Goal: Task Accomplishment & Management: Manage account settings

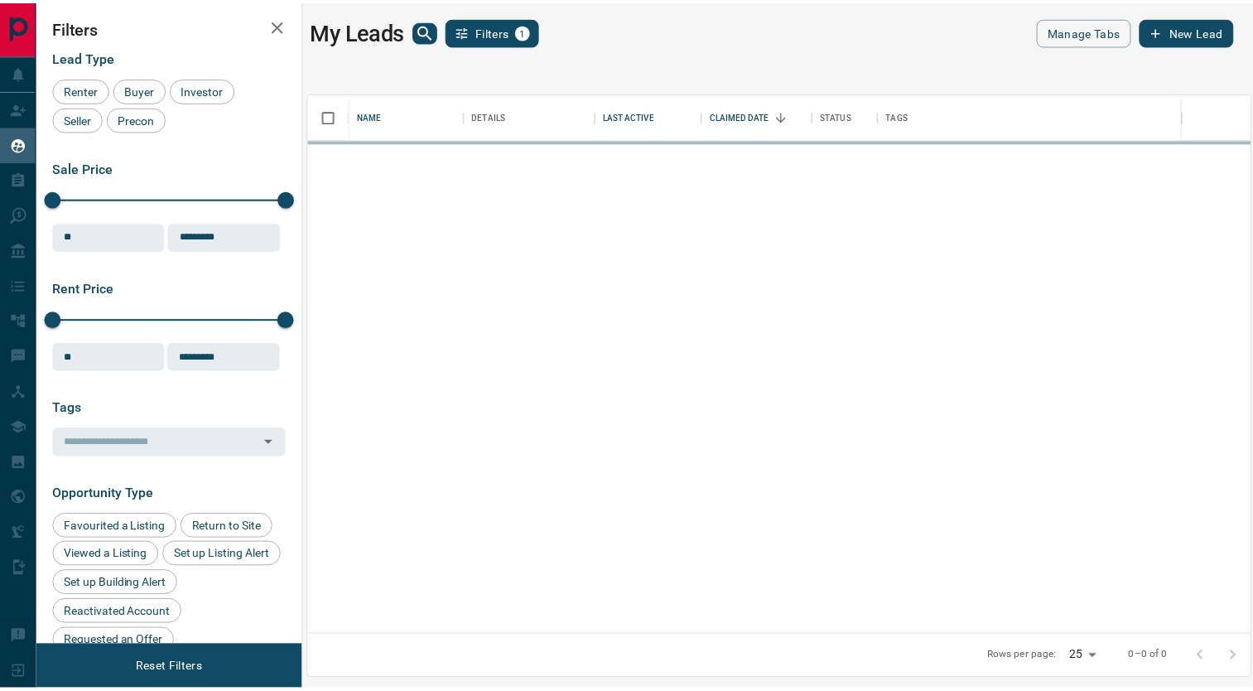
scroll to position [530, 940]
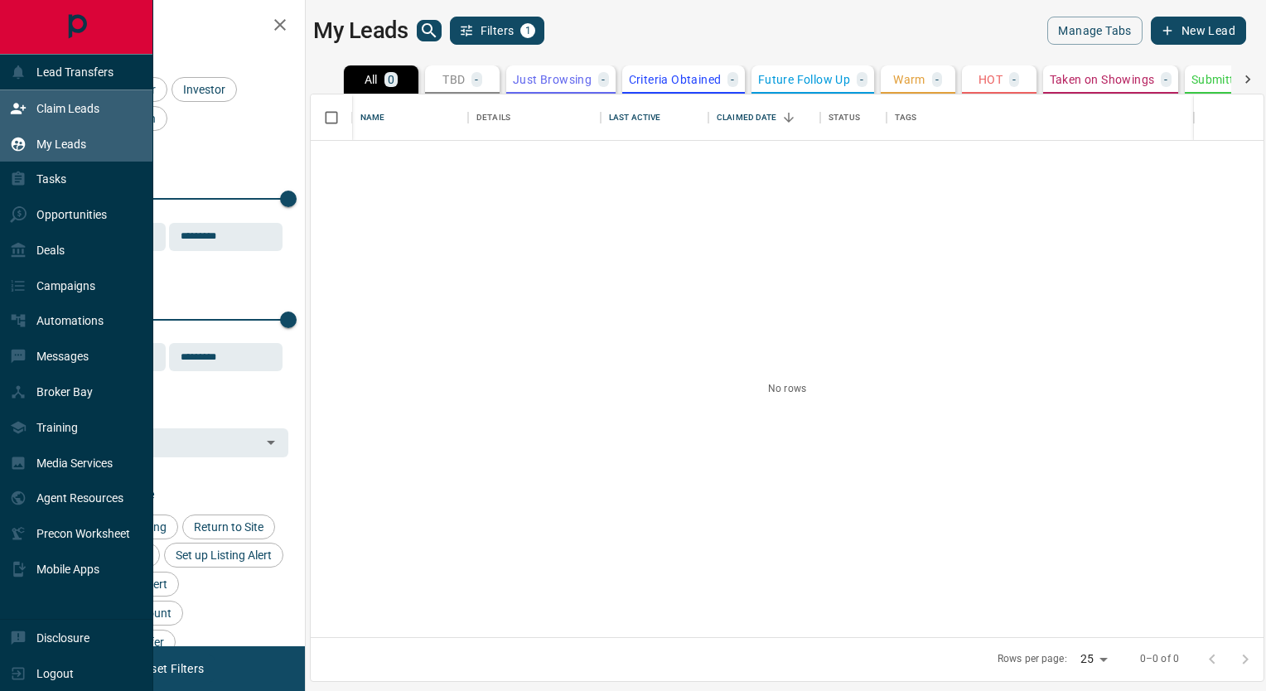
click at [66, 122] on div "Claim Leads" at bounding box center [54, 107] width 89 height 27
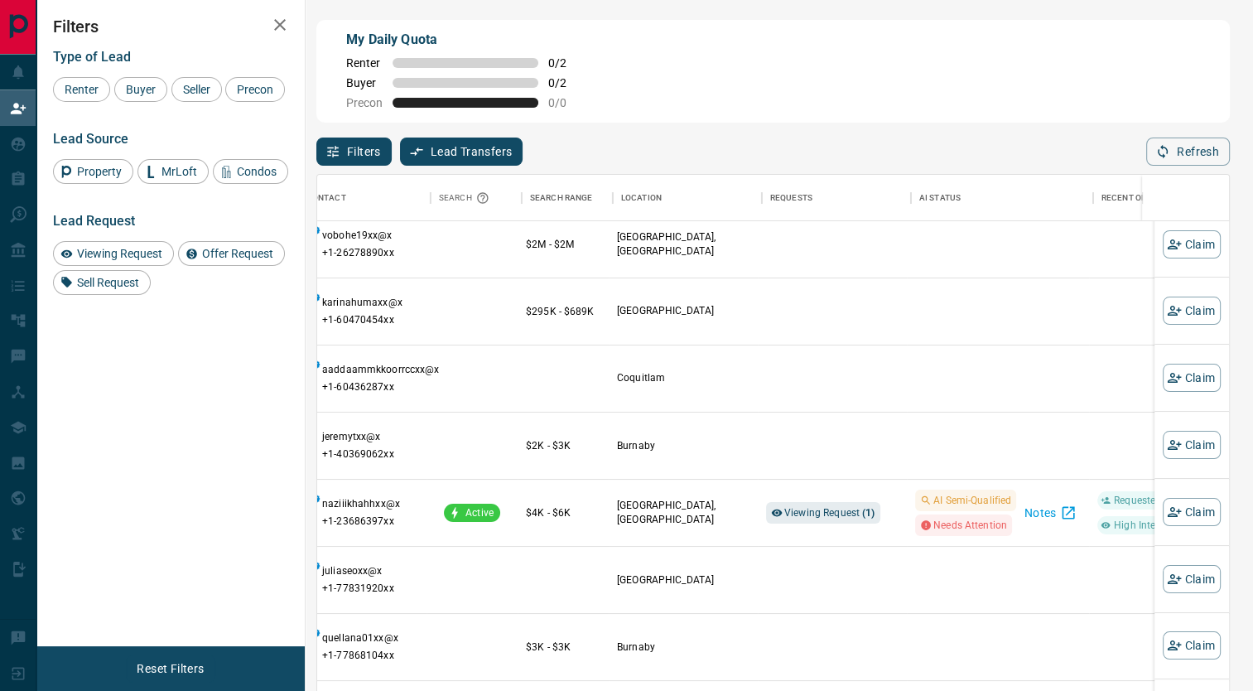
scroll to position [144, 156]
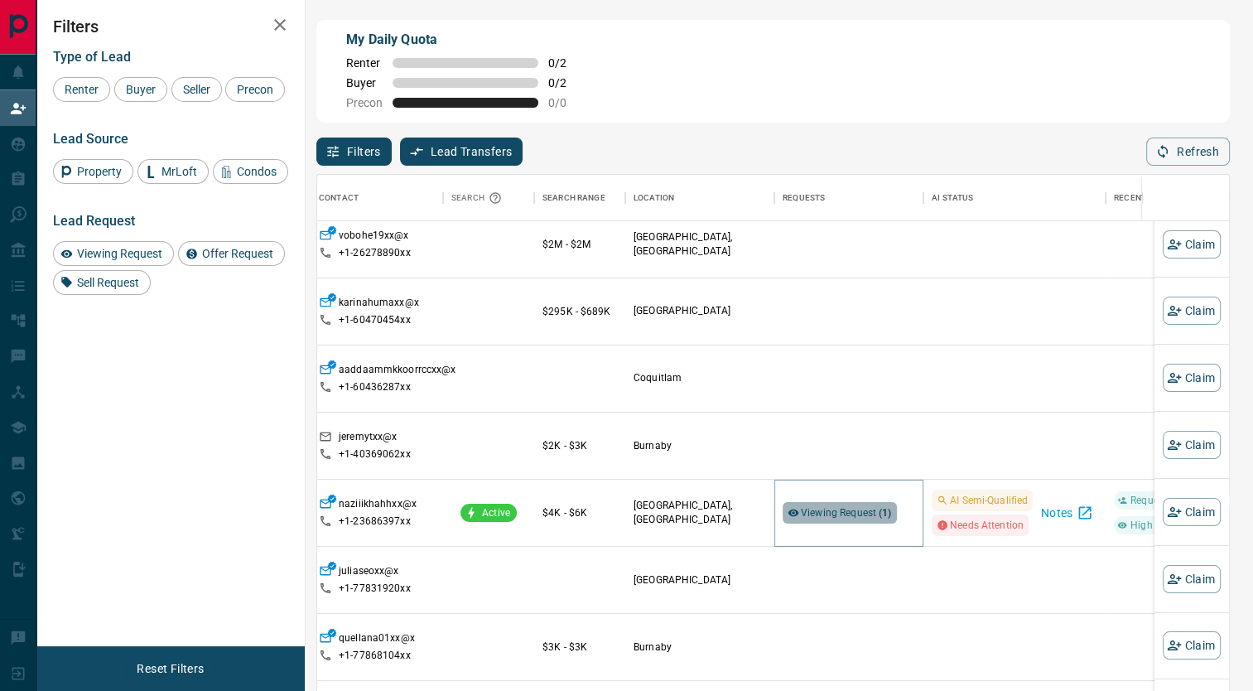
click at [846, 515] on span "Viewing Request ( 1 )" at bounding box center [846, 513] width 91 height 12
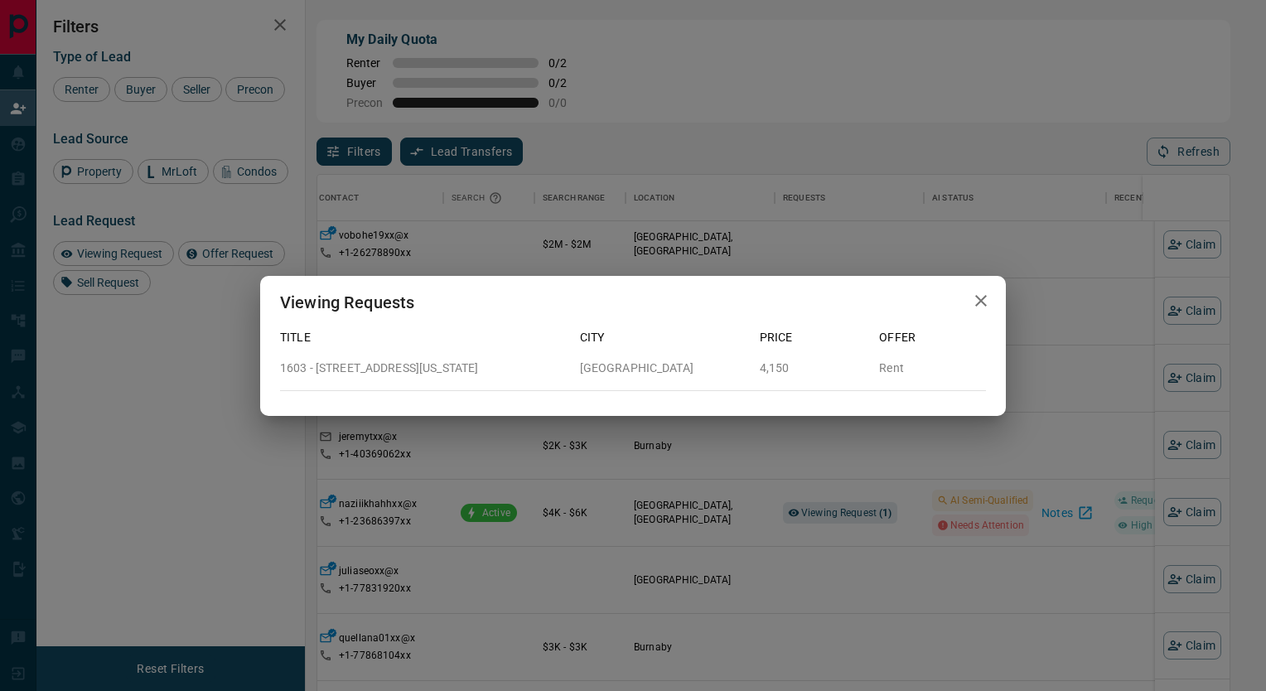
click at [983, 295] on icon "button" at bounding box center [981, 301] width 20 height 20
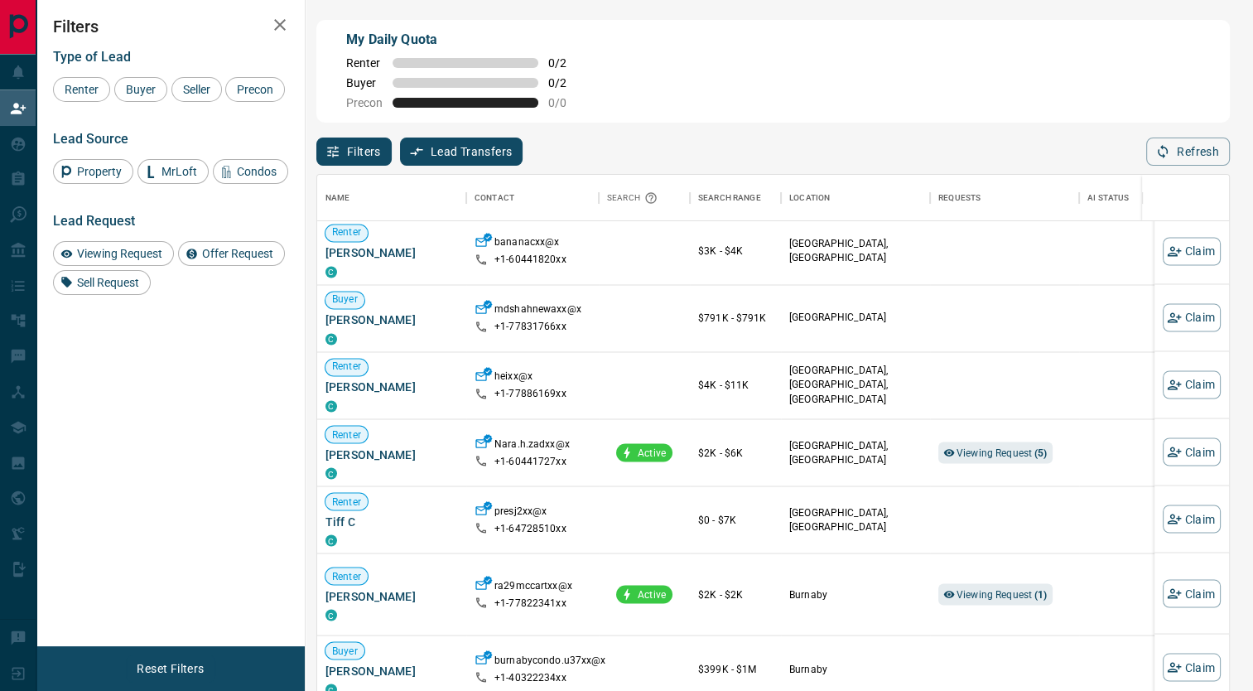
scroll to position [1492, 0]
click at [1003, 459] on span "Viewing Request ( 5 )" at bounding box center [1002, 451] width 91 height 17
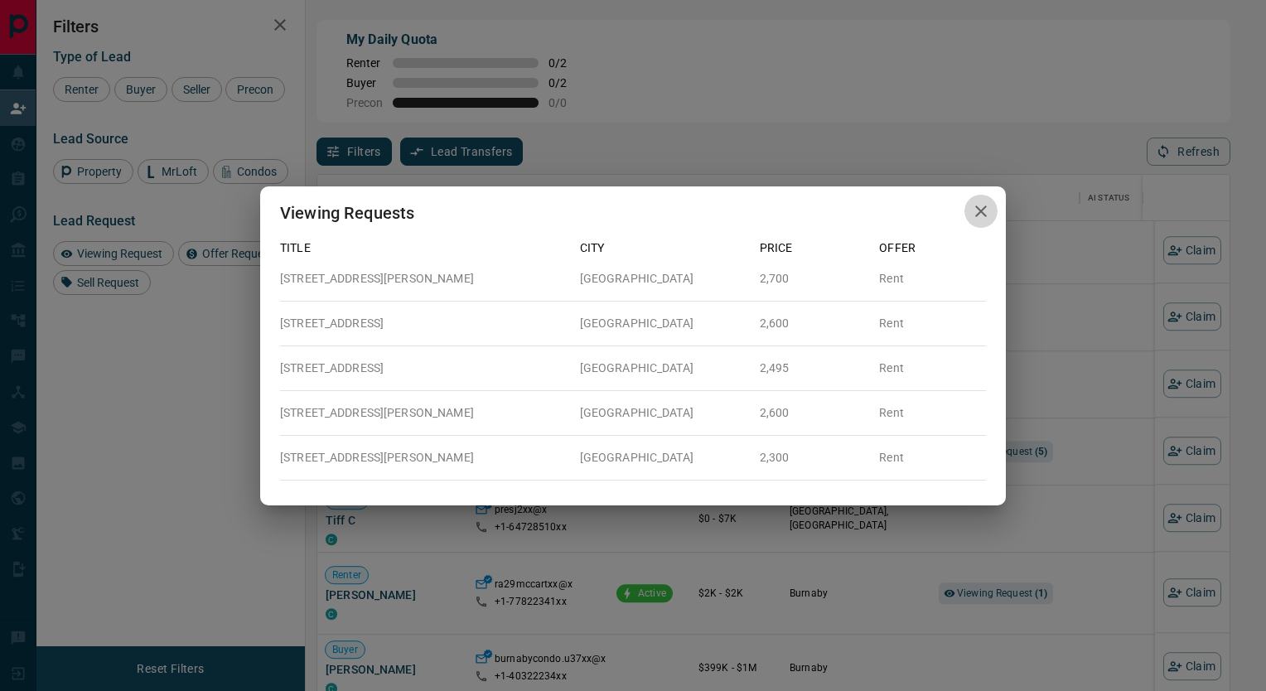
click at [984, 215] on icon "button" at bounding box center [981, 211] width 12 height 12
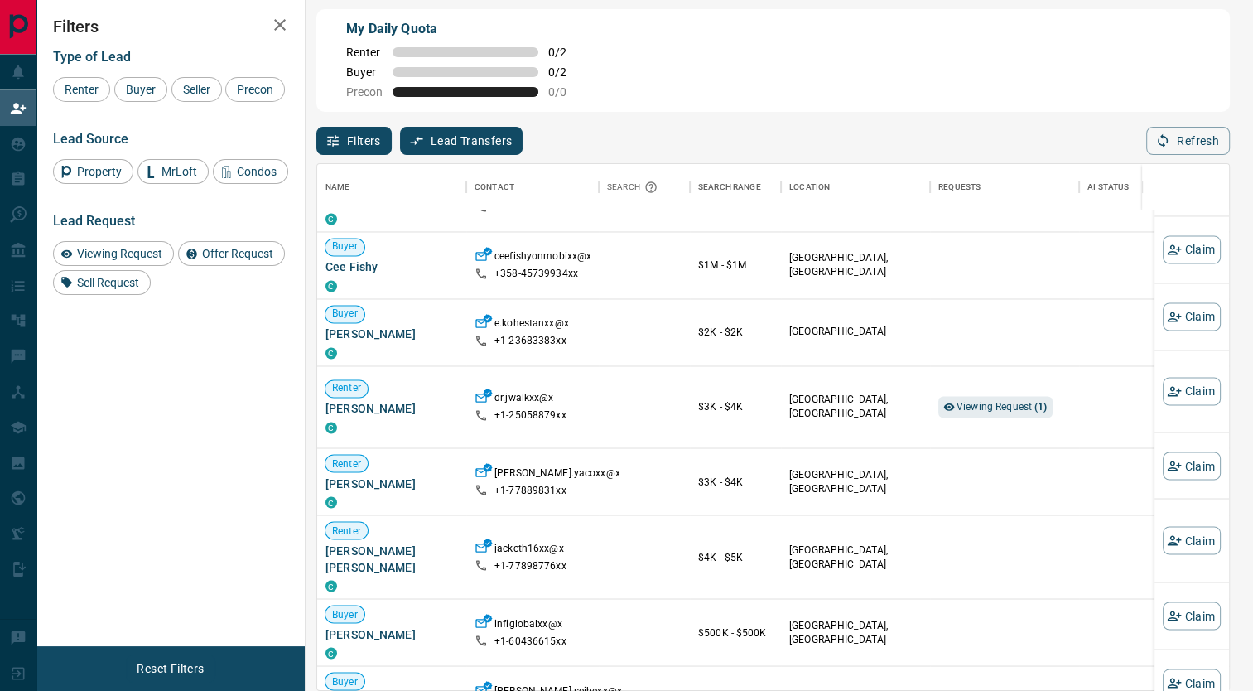
scroll to position [2780, 0]
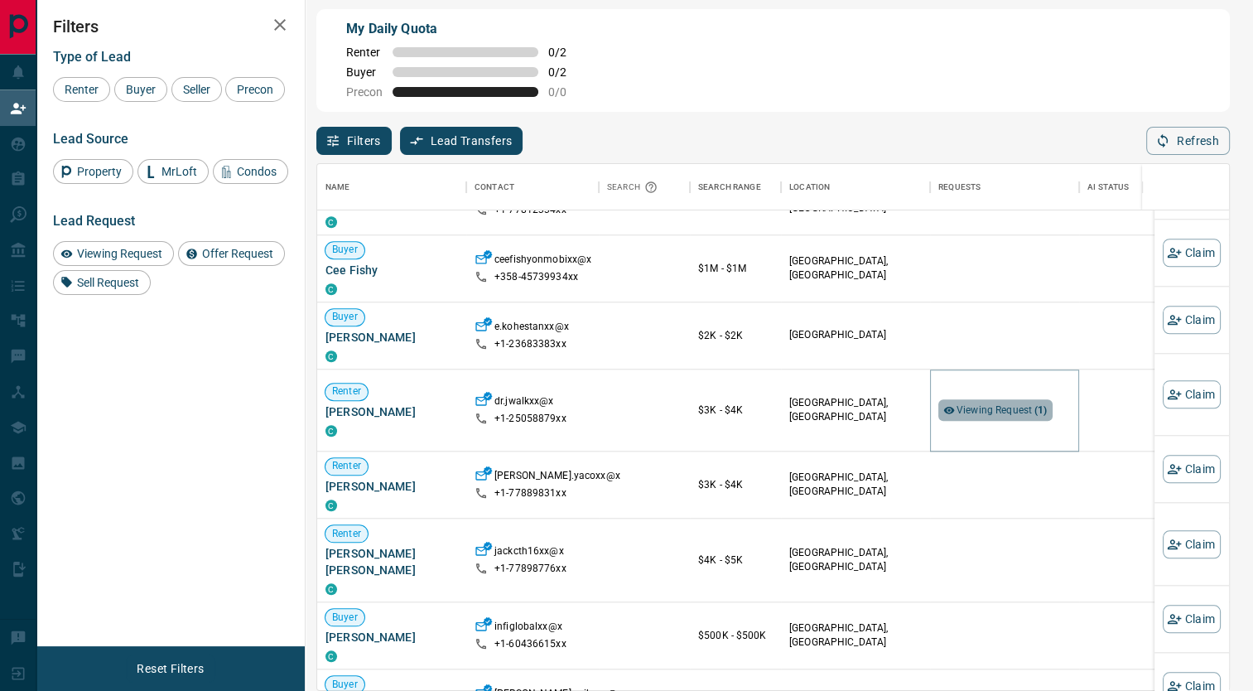
click at [994, 404] on span "Viewing Request ( 1 )" at bounding box center [1002, 410] width 91 height 12
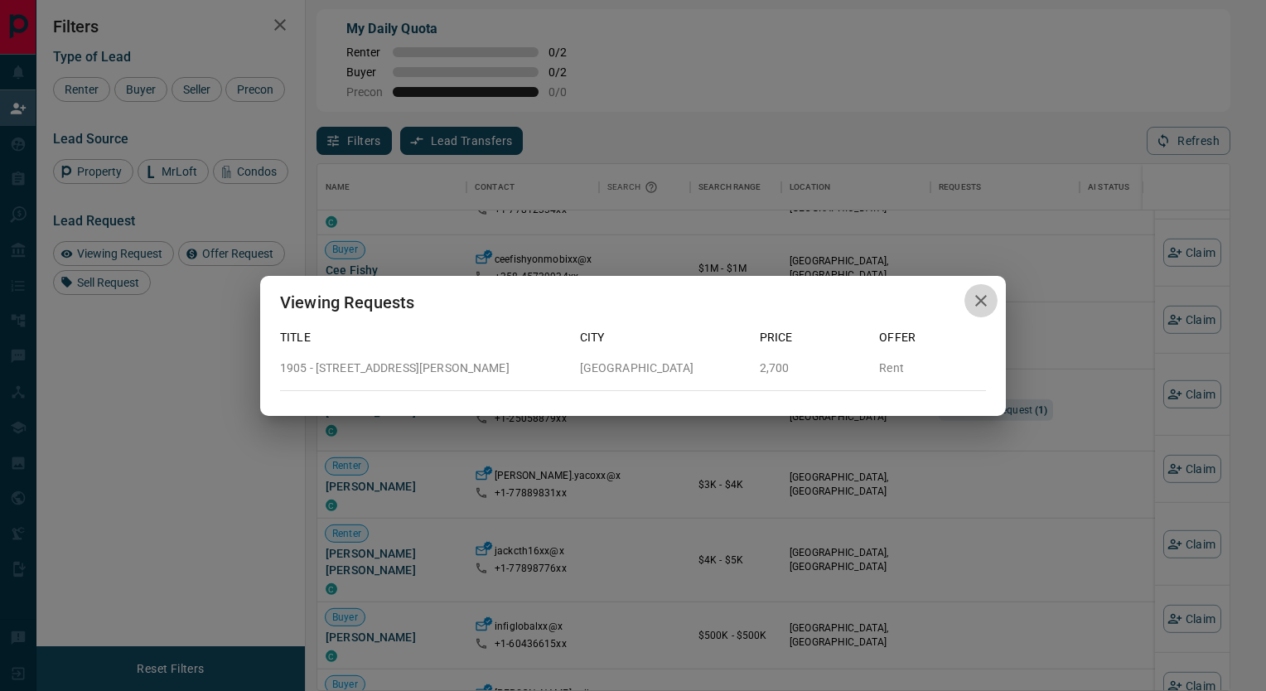
click at [986, 290] on button "button" at bounding box center [980, 301] width 33 height 34
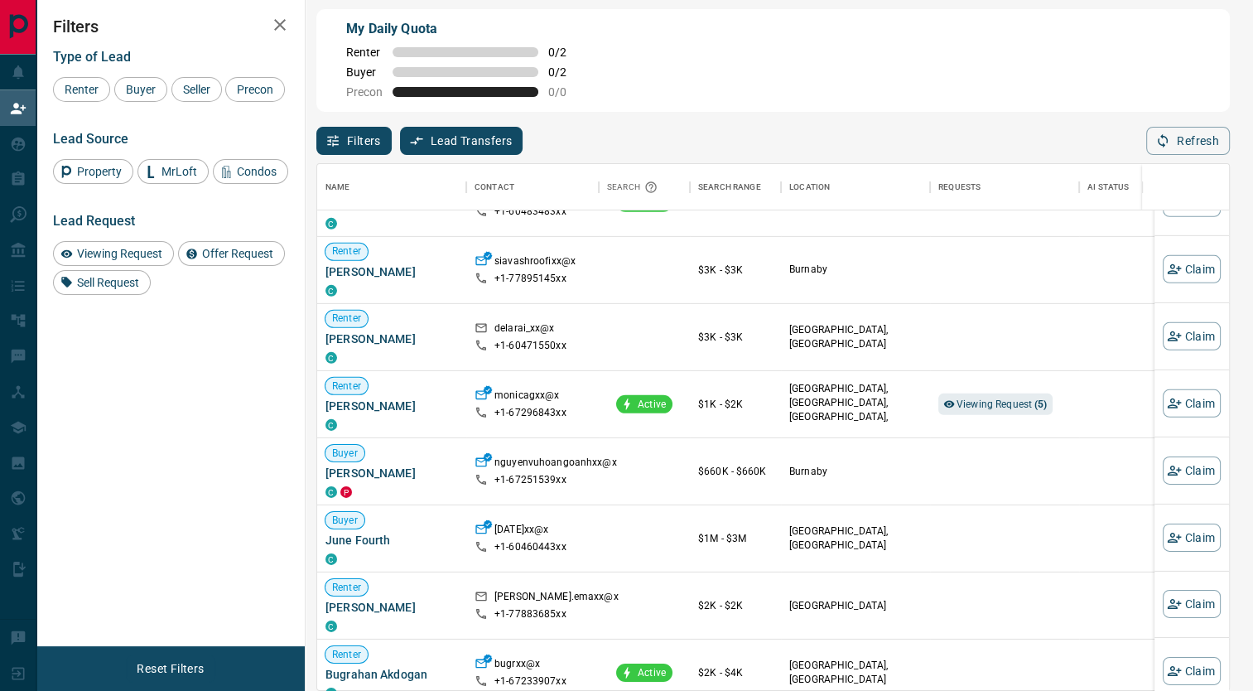
scroll to position [3330, 0]
click at [994, 400] on span "Viewing Request ( 5 )" at bounding box center [1002, 404] width 91 height 12
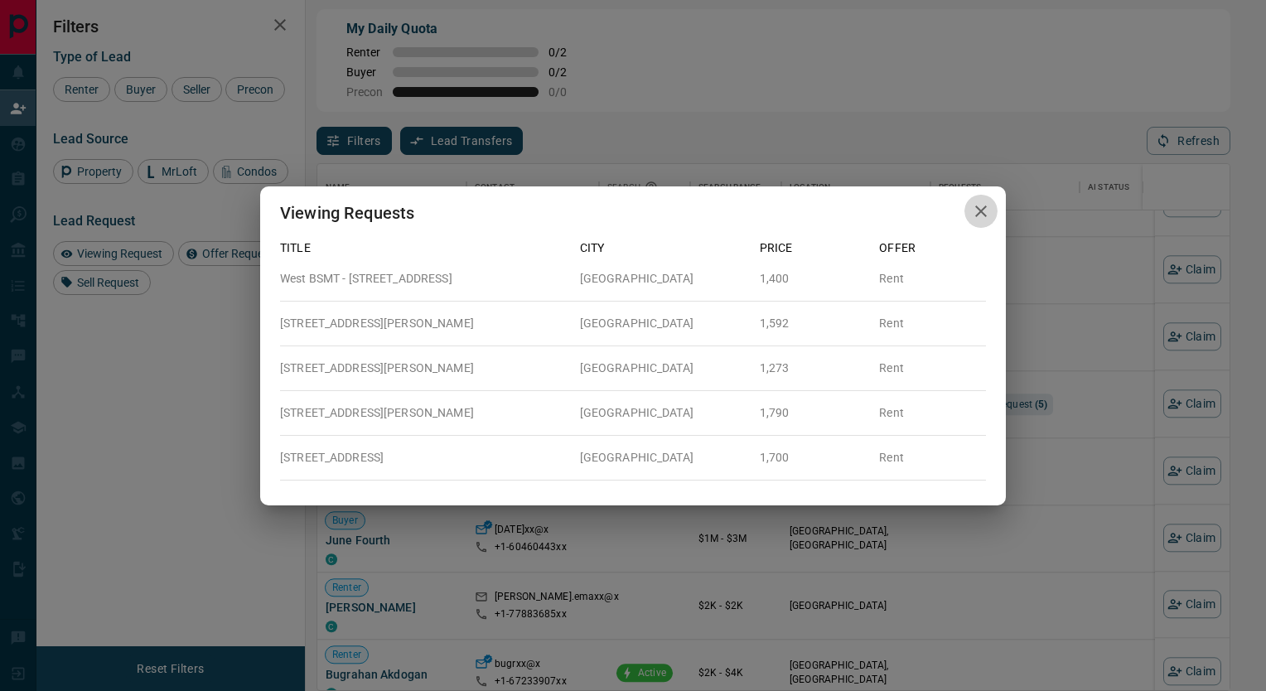
click at [982, 223] on button "button" at bounding box center [980, 212] width 33 height 34
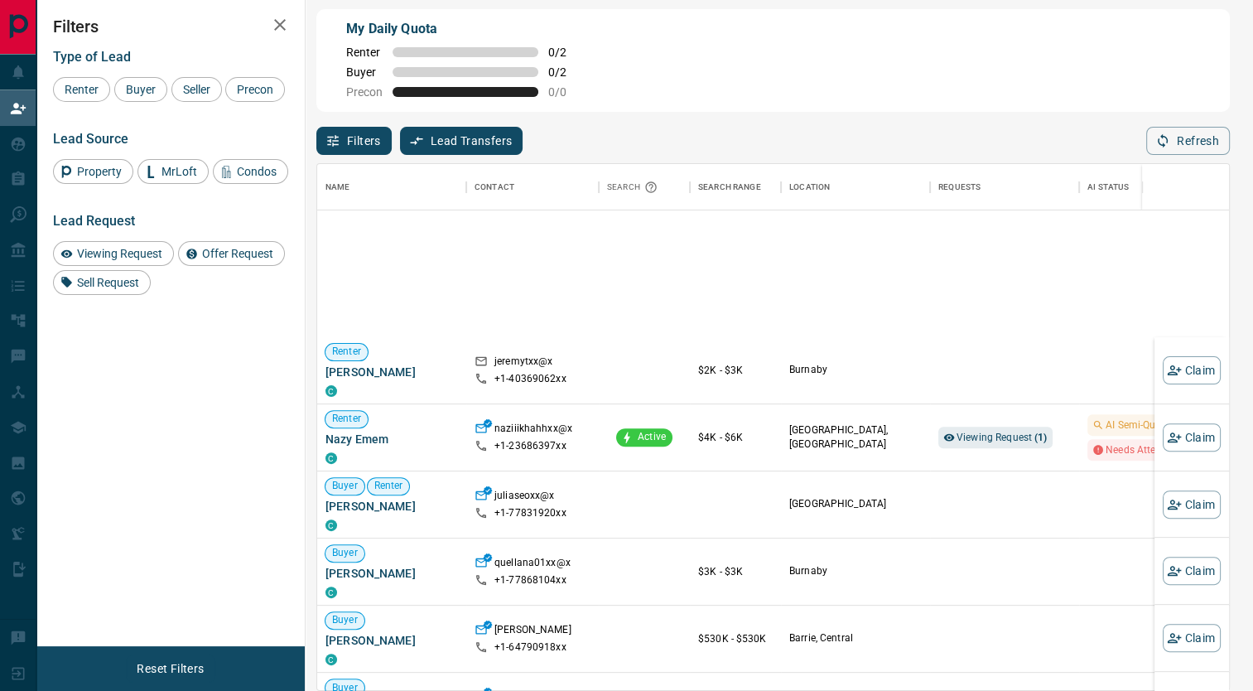
scroll to position [0, 0]
